Goal: Find contact information: Find contact information

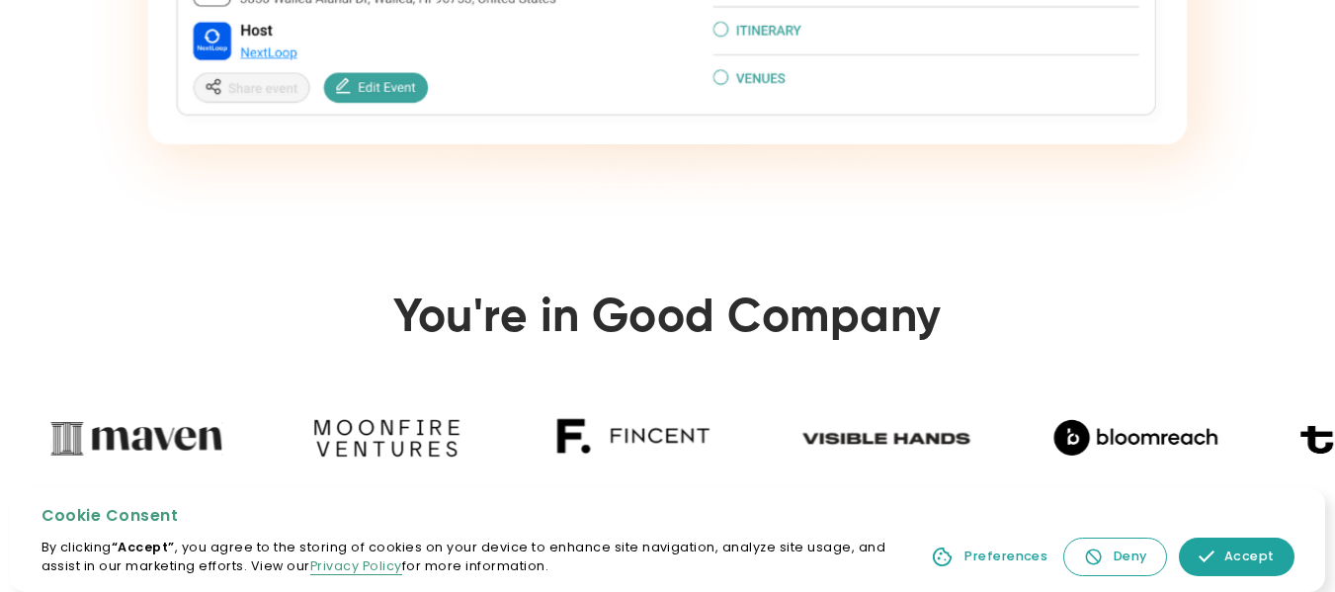
click at [1241, 233] on section "You're in Good Company" at bounding box center [667, 386] width 1335 height 349
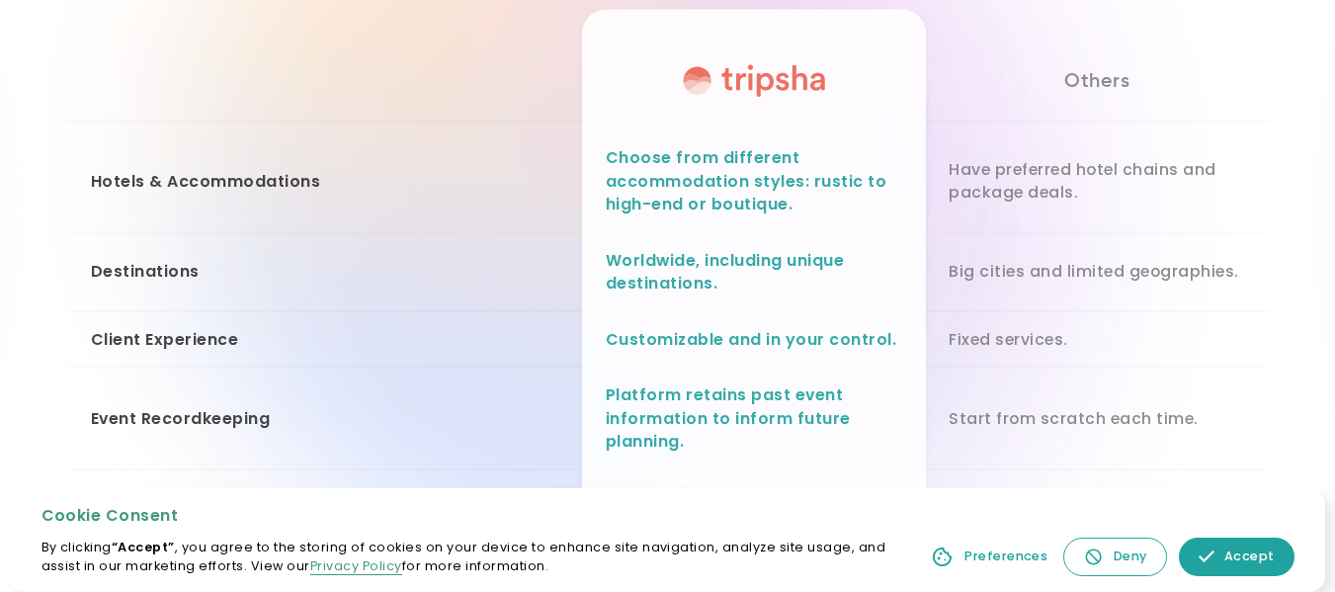
scroll to position [2075, 0]
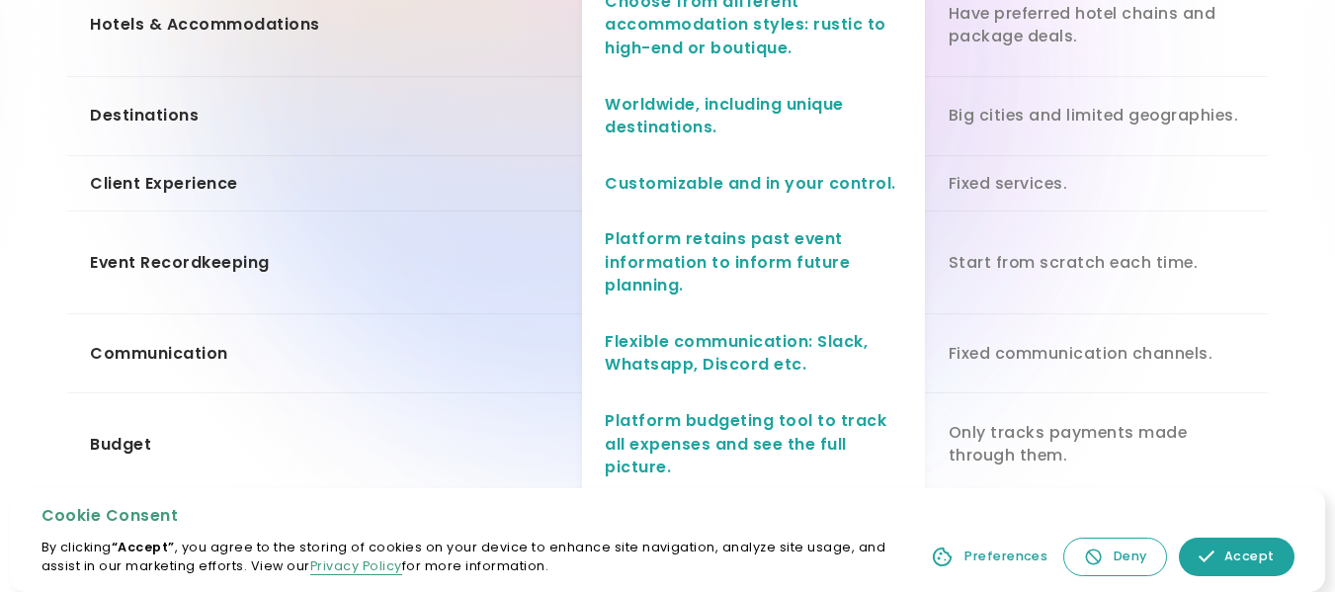
click at [1230, 557] on div "Accept" at bounding box center [1249, 556] width 50 height 19
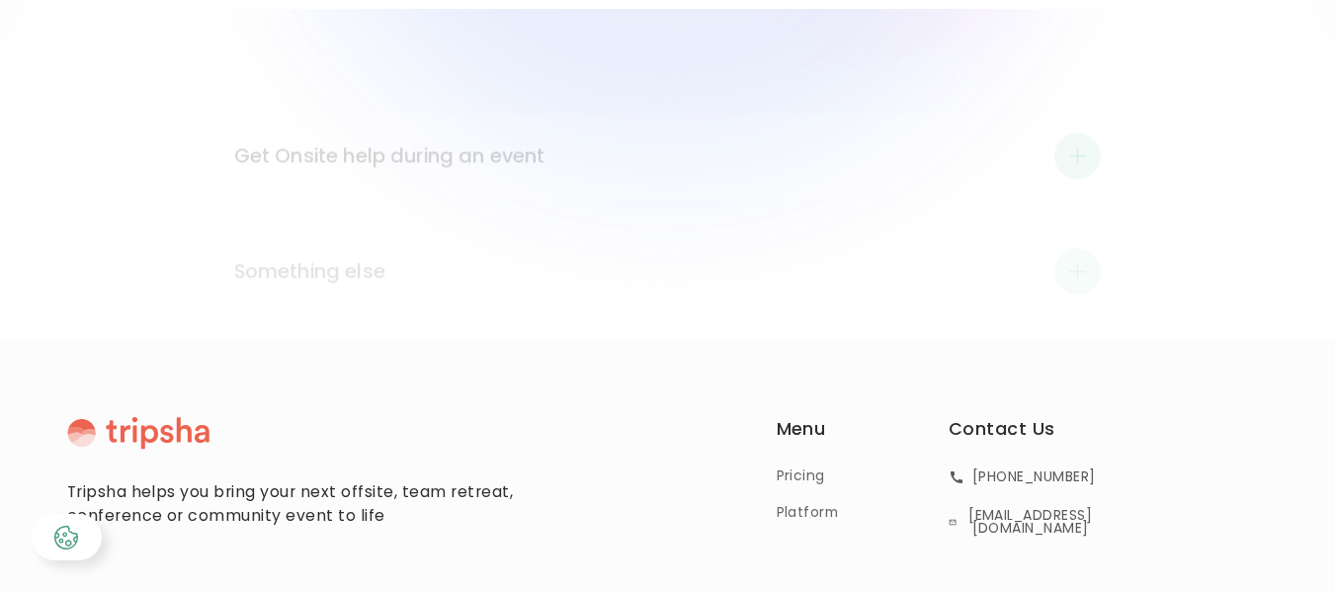
scroll to position [3649, 0]
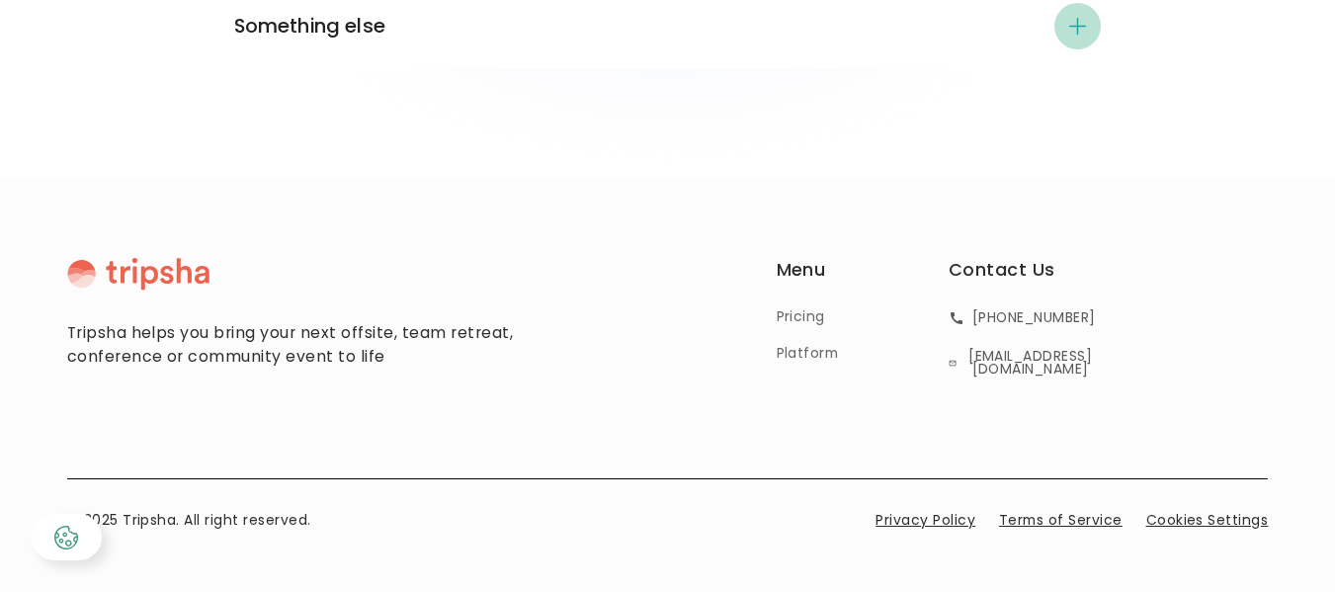
drag, startPoint x: 1075, startPoint y: 293, endPoint x: 962, endPoint y: 298, distance: 112.7
click at [962, 298] on div "Contact Us +1 617 475 0694 hello@tripsha.com" at bounding box center [1021, 319] width 147 height 124
copy div "[PHONE_NUMBER]"
click at [896, 510] on link "Privacy Policy" at bounding box center [925, 520] width 100 height 21
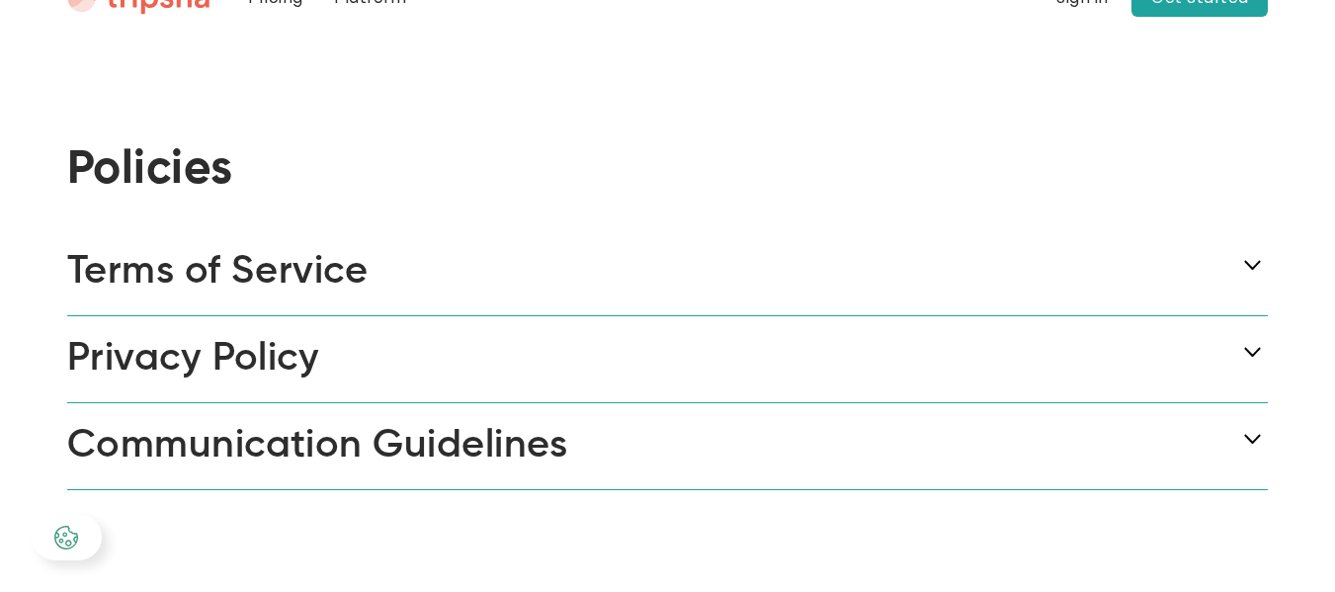
scroll to position [477, 0]
